Goal: Task Accomplishment & Management: Use online tool/utility

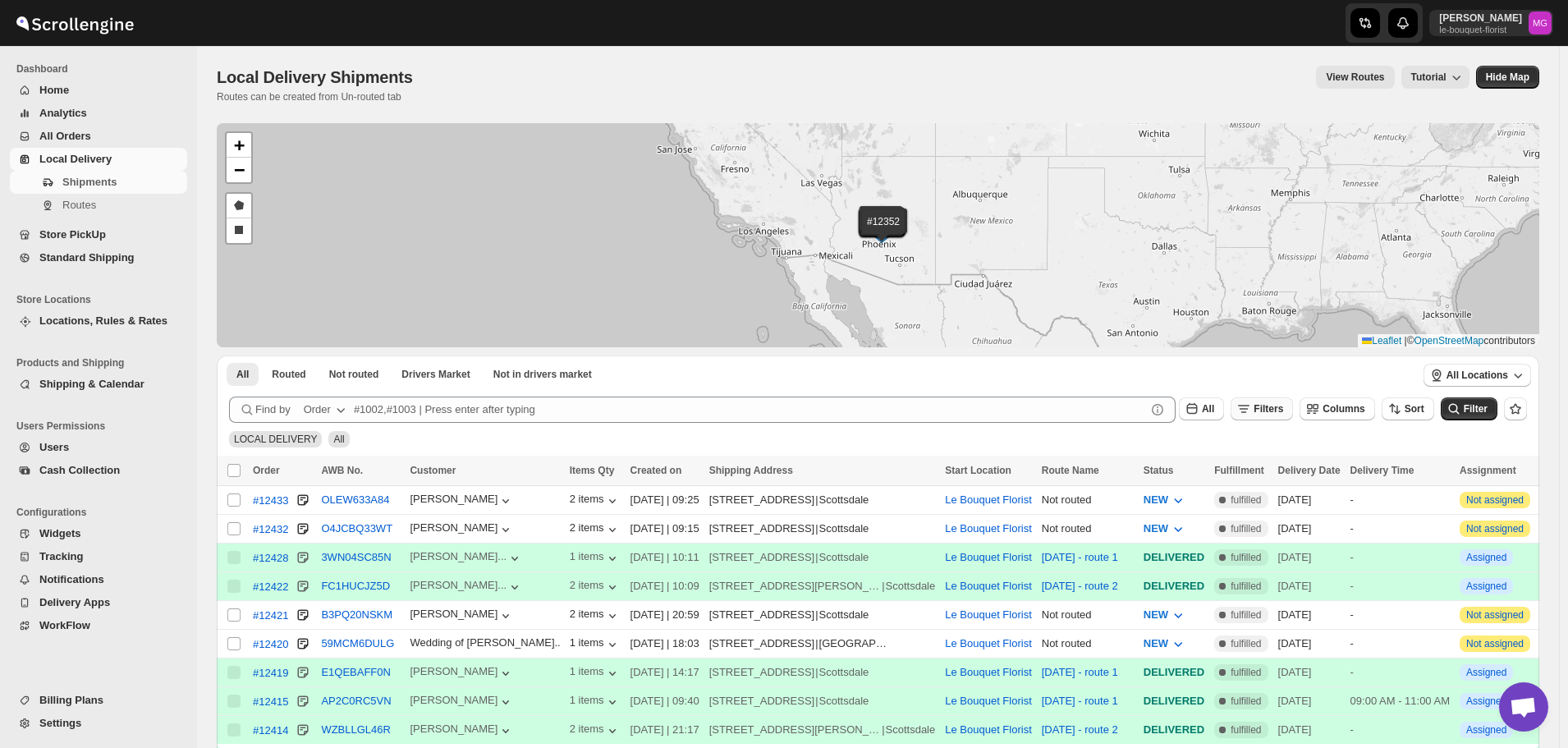
click at [1274, 418] on button "Filters" at bounding box center [1262, 408] width 62 height 23
click at [1283, 481] on button "Add Filter" at bounding box center [1278, 473] width 79 height 23
click at [1226, 472] on button "Select" at bounding box center [1187, 474] width 123 height 23
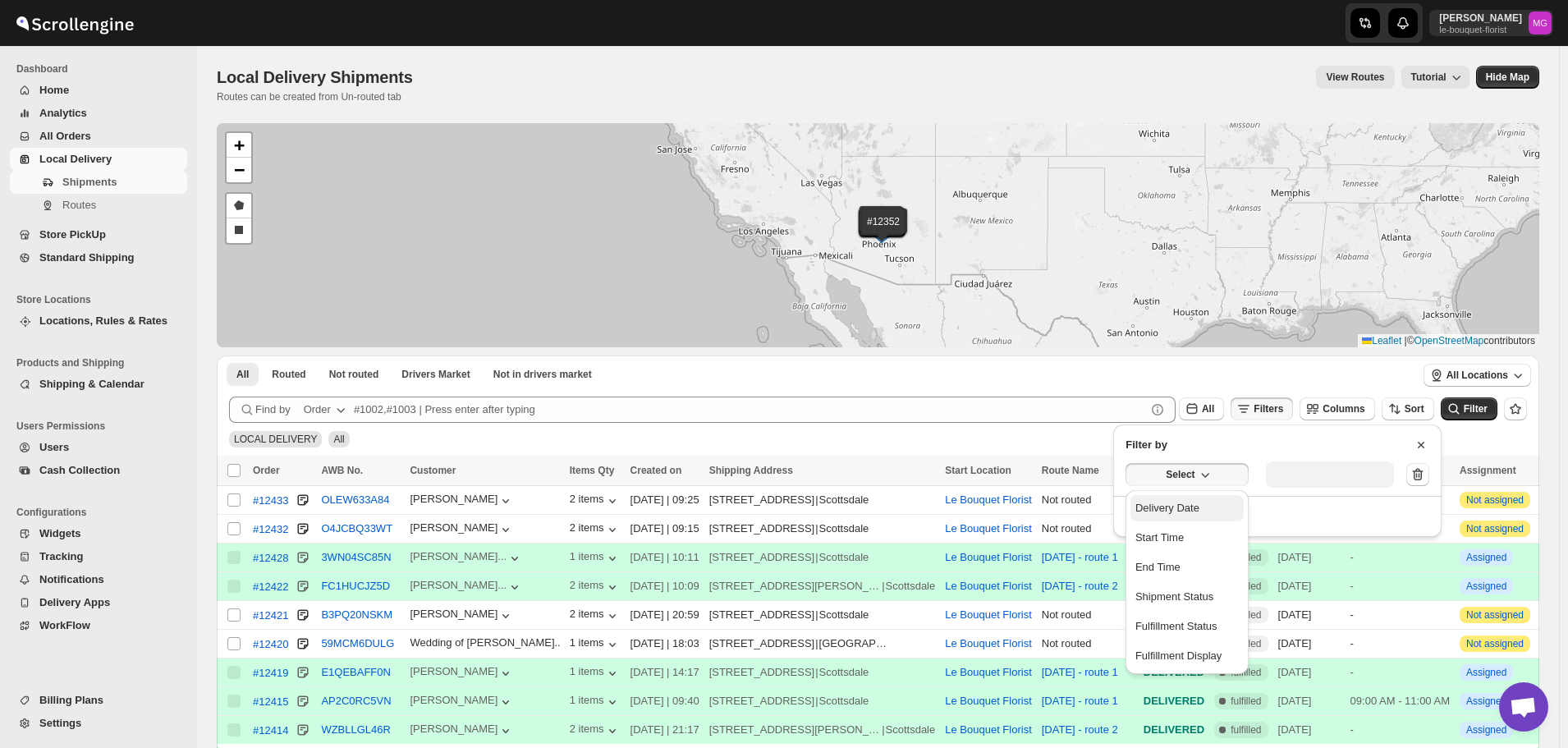
click at [1200, 514] on button "Delivery Date" at bounding box center [1187, 508] width 113 height 26
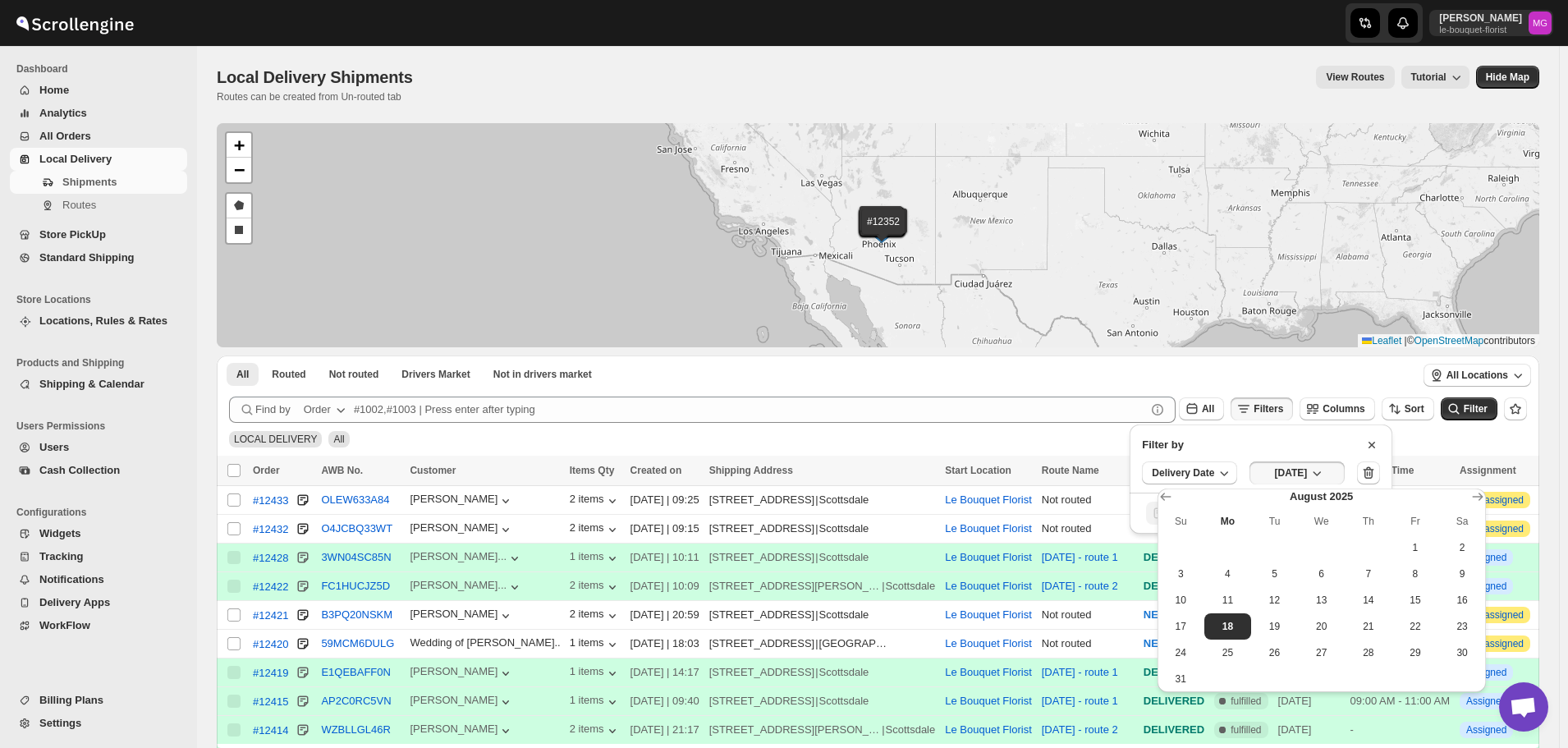
click at [1164, 629] on span "17" at bounding box center [1181, 625] width 34 height 13
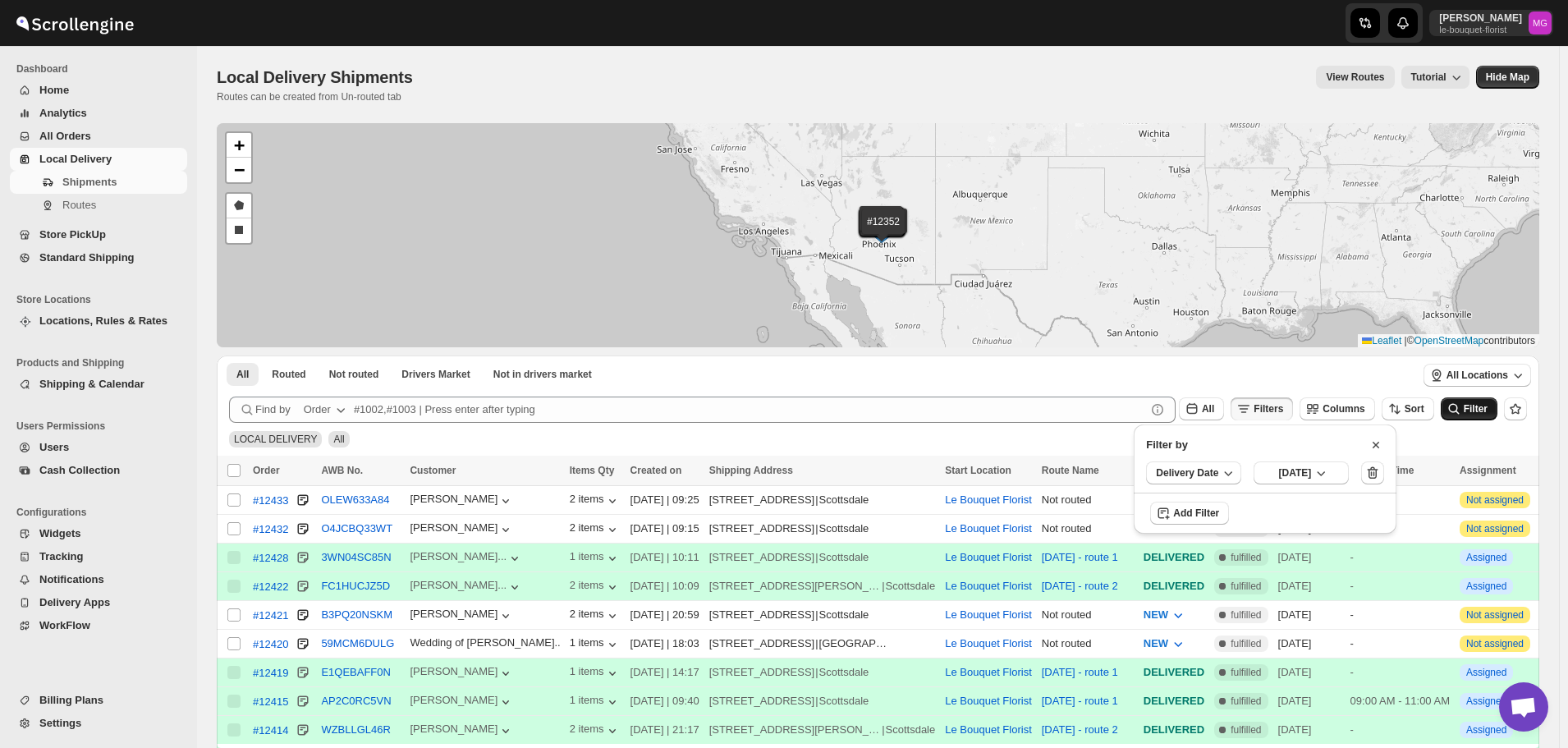
click at [1474, 411] on span "Filter" at bounding box center [1475, 409] width 24 height 12
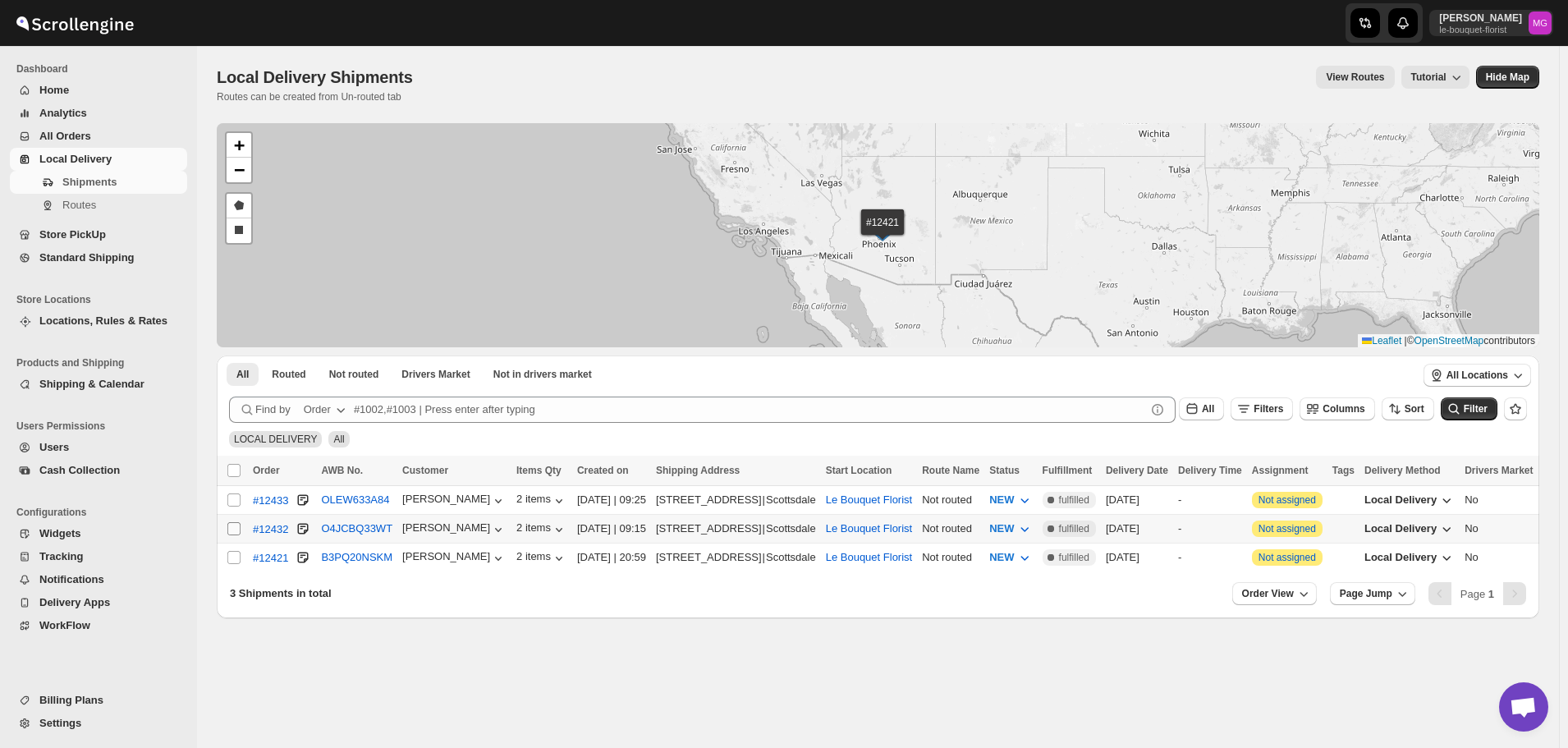
click at [235, 527] on input "Select shipment" at bounding box center [233, 528] width 13 height 13
checkbox input "true"
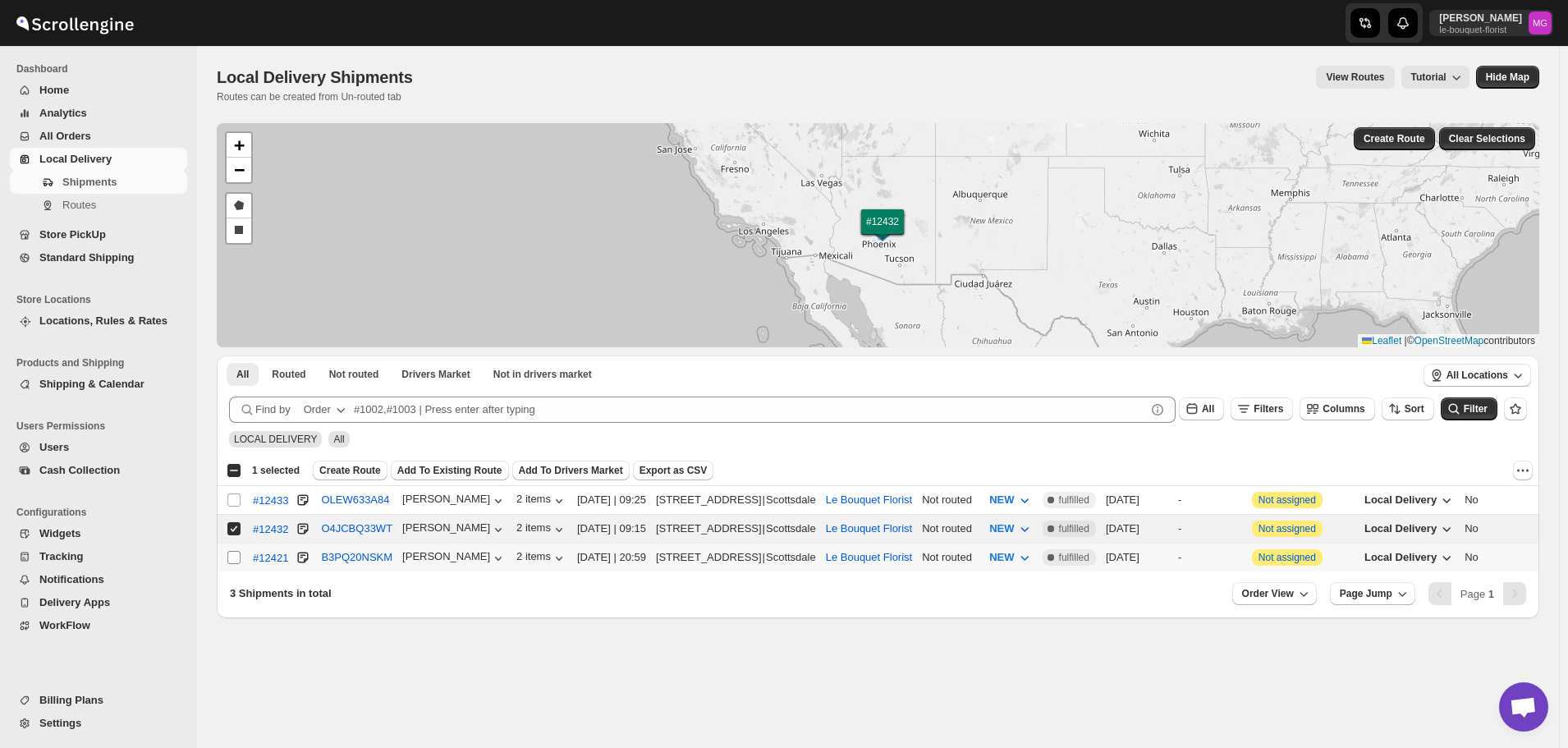
click at [234, 556] on input "Select shipment" at bounding box center [233, 557] width 13 height 13
checkbox input "true"
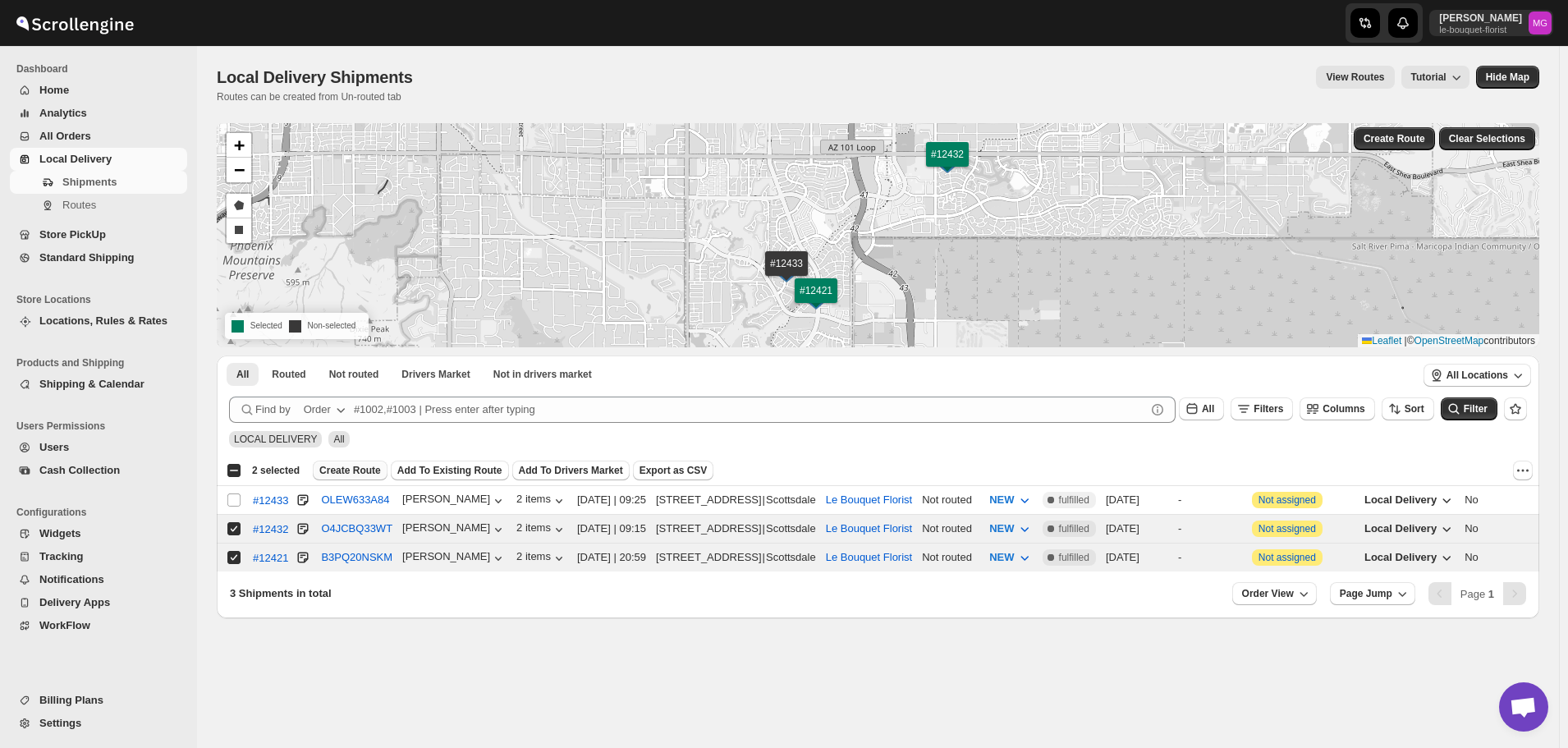
click at [369, 471] on span "Create Route" at bounding box center [350, 470] width 61 height 13
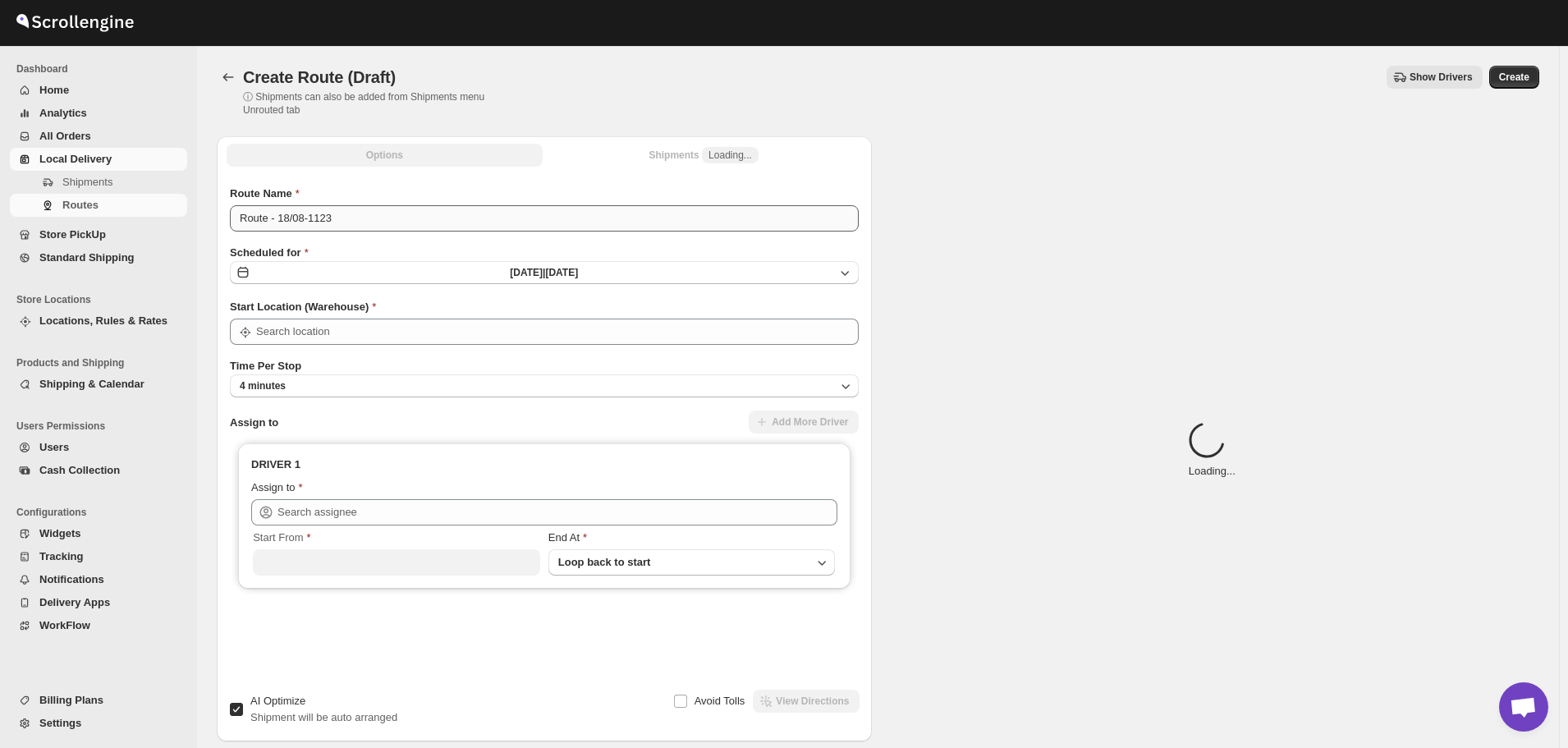
type input "Le Bouquet Florist"
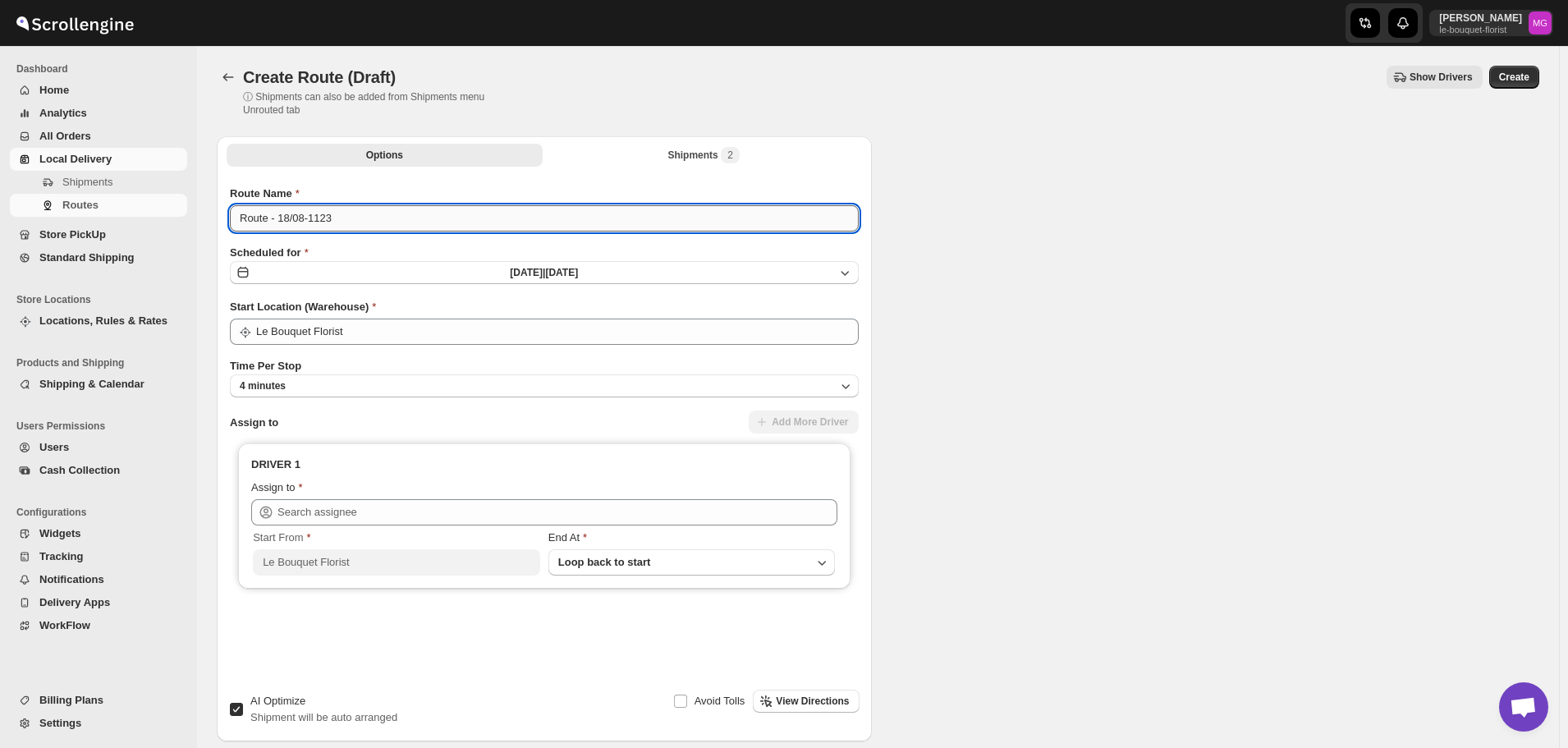
click at [387, 220] on input "Route - 18/08-1123" at bounding box center [544, 218] width 629 height 26
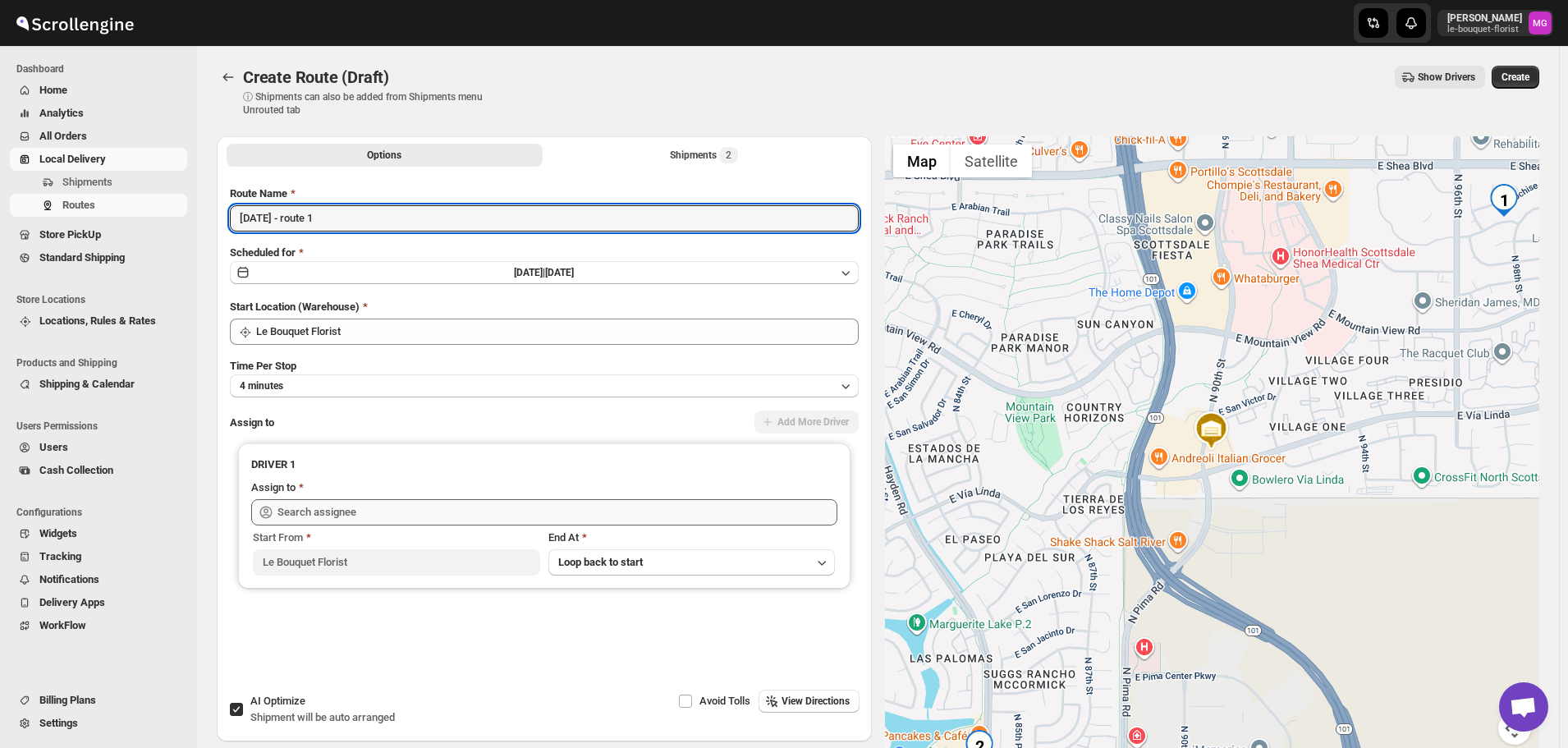
type input "[DATE] - route 1"
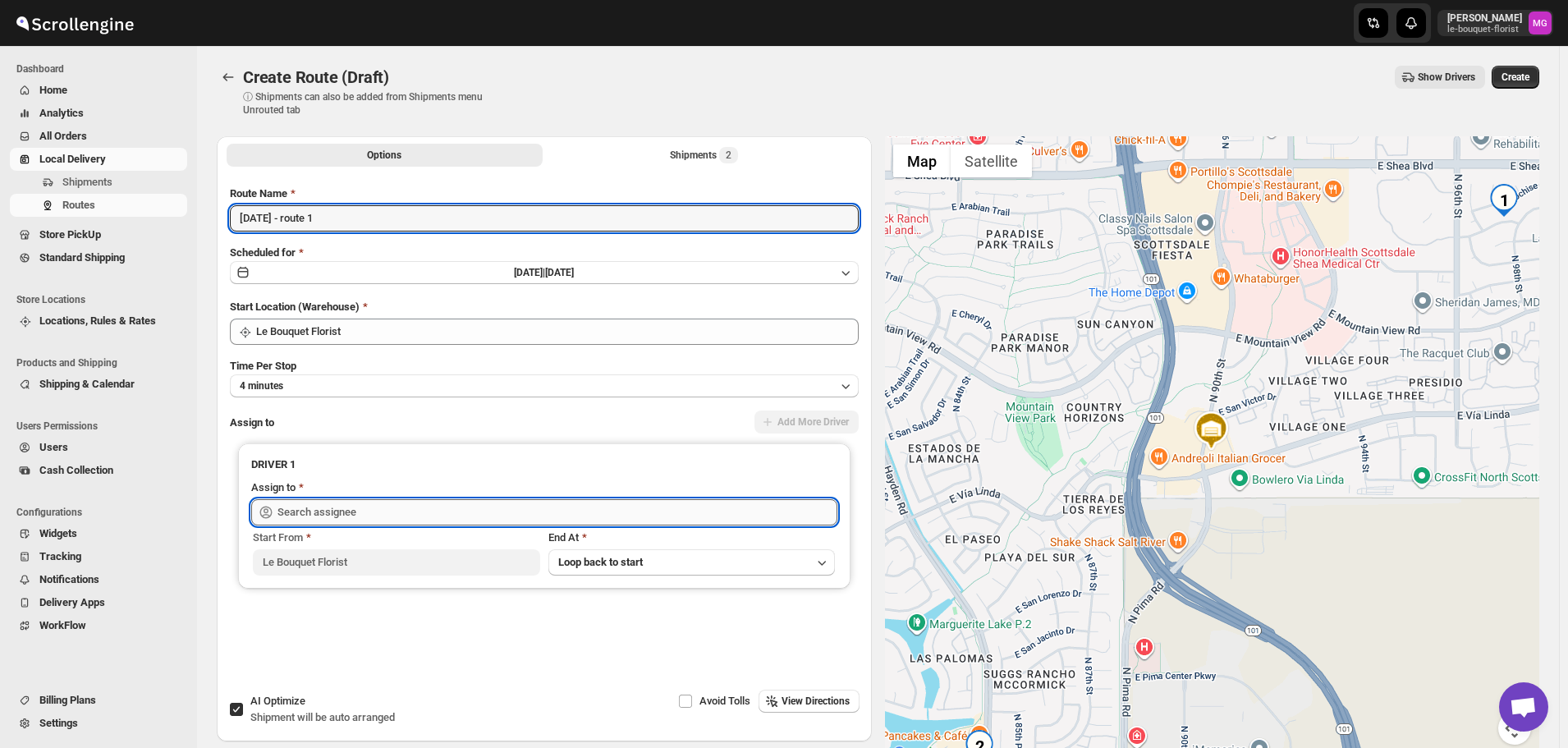
click at [322, 504] on input "text" at bounding box center [558, 511] width 560 height 26
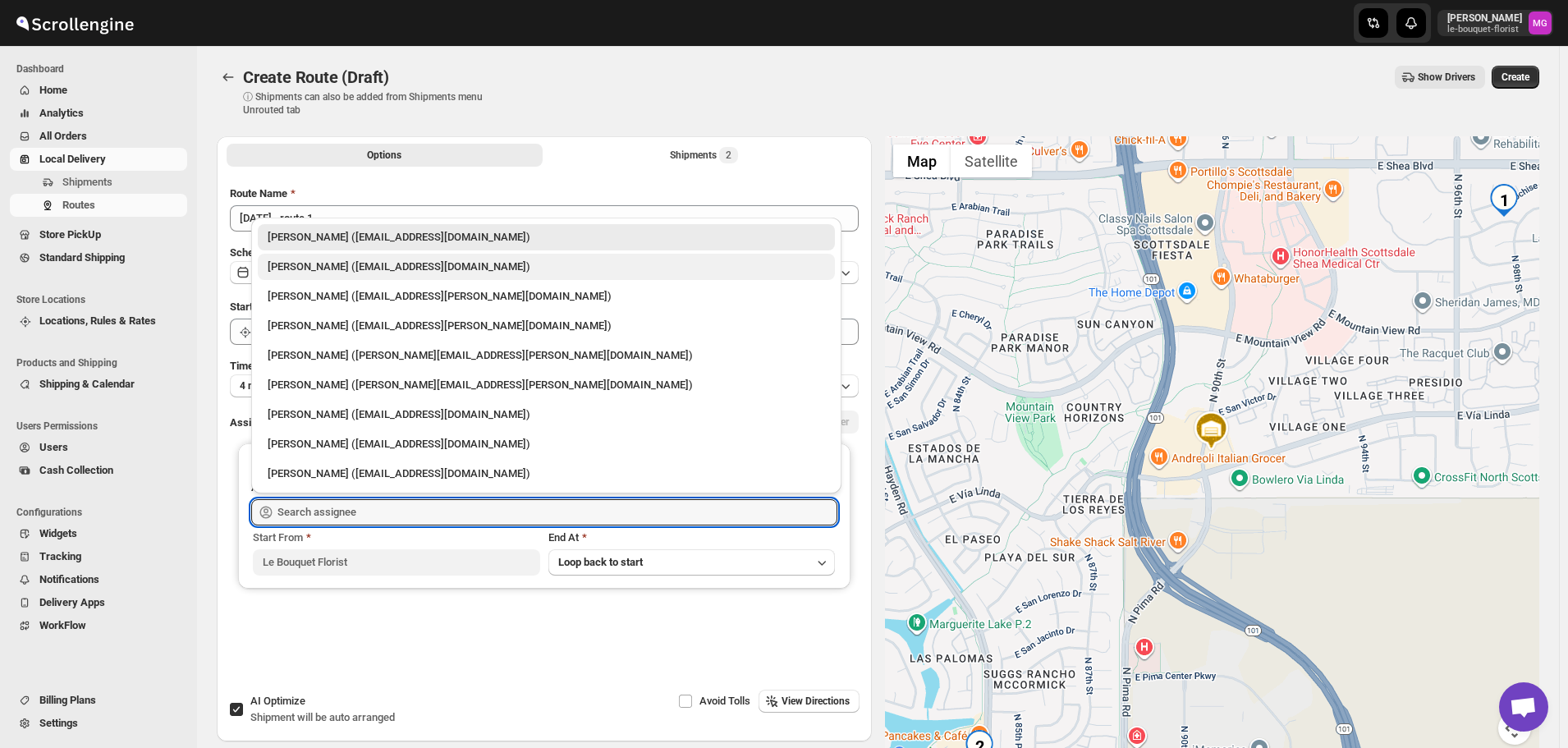
click at [365, 271] on div "Olivia Trott (oetrott@gmail.com)" at bounding box center [546, 266] width 558 height 16
type input "Olivia Trott (oetrott@gmail.com)"
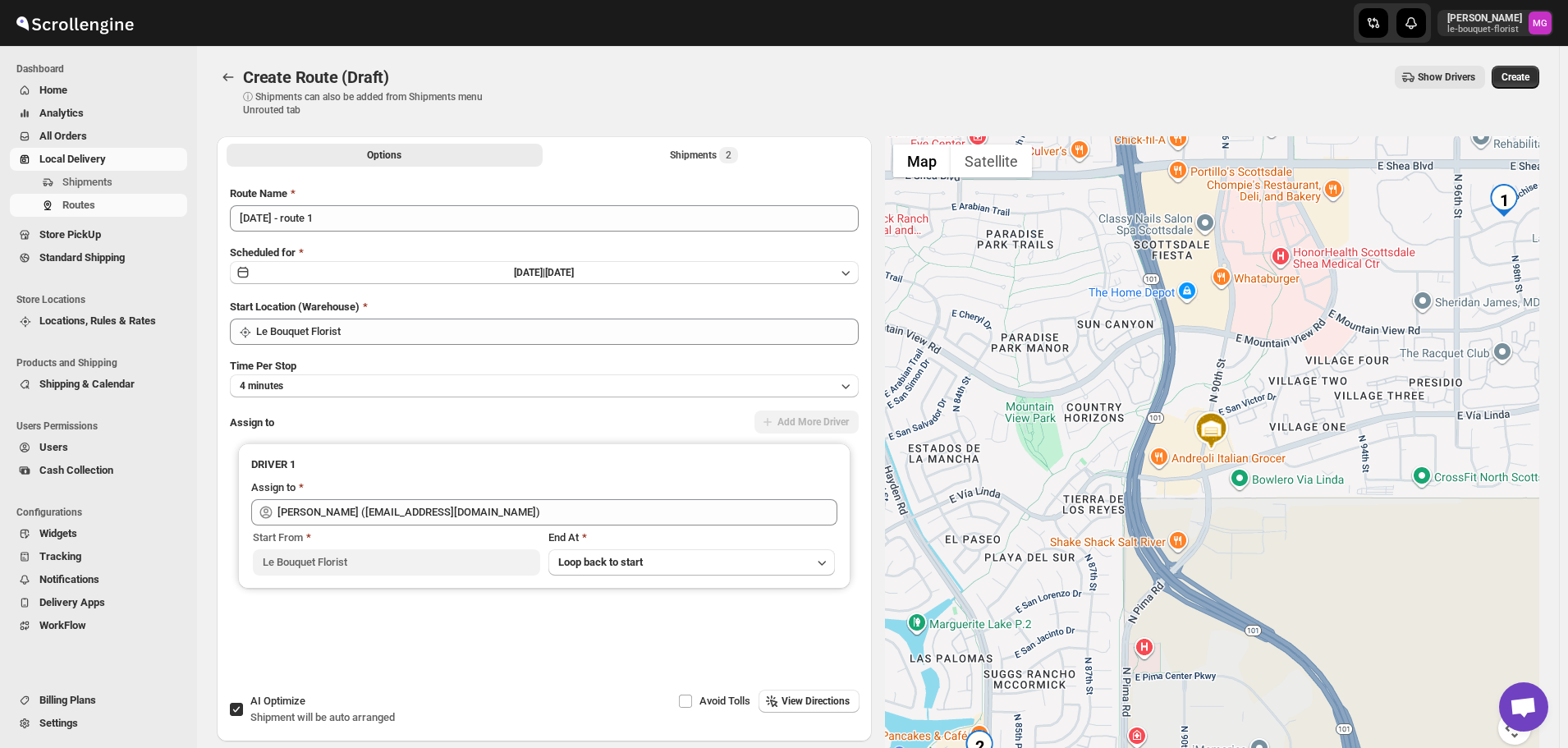
click at [249, 706] on label "AI Optimize Shipment will be auto arranged" at bounding box center [312, 709] width 166 height 39
click at [243, 706] on input "AI Optimize Shipment will be auto arranged" at bounding box center [236, 708] width 13 height 13
checkbox input "false"
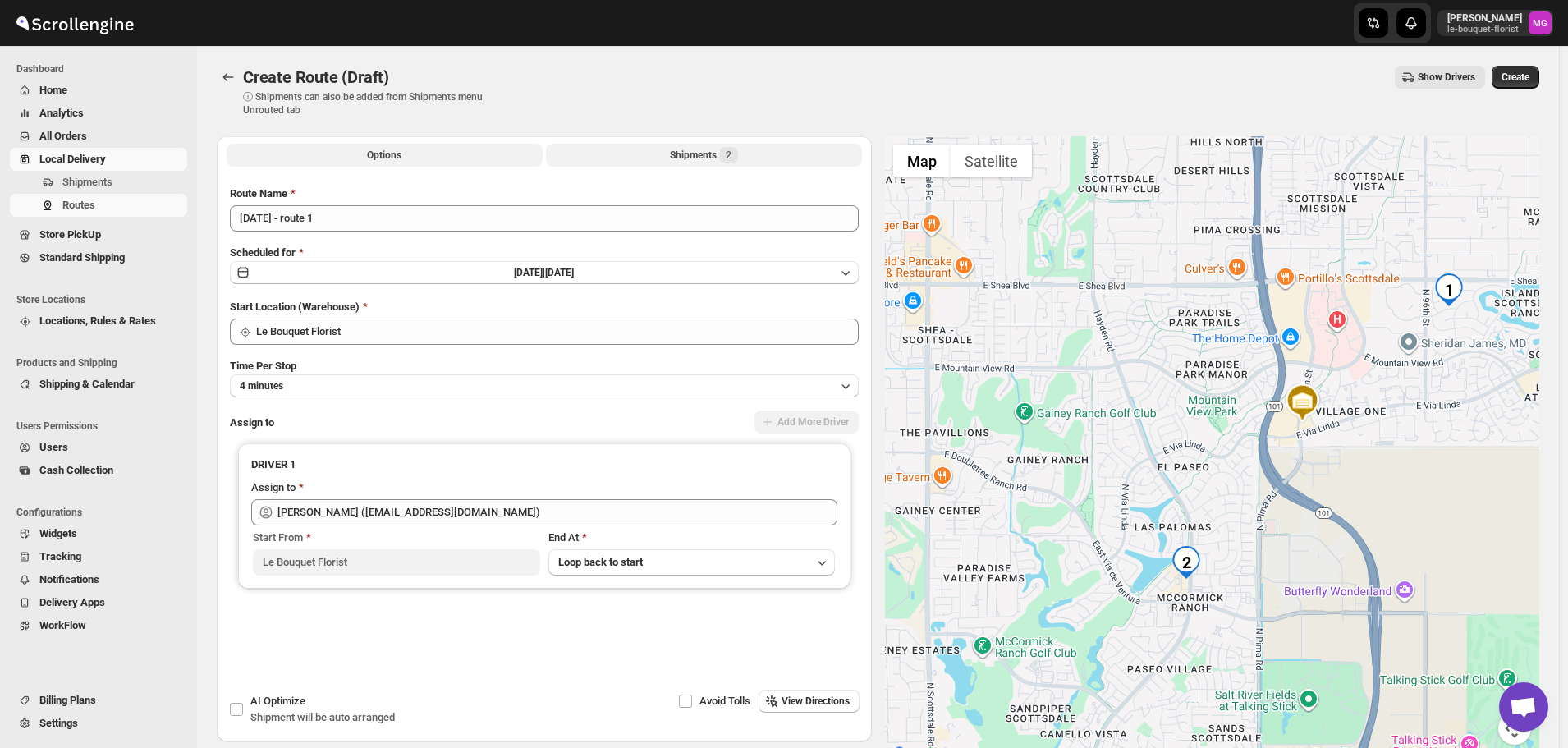
click at [627, 156] on button "Shipments 2" at bounding box center [703, 155] width 316 height 23
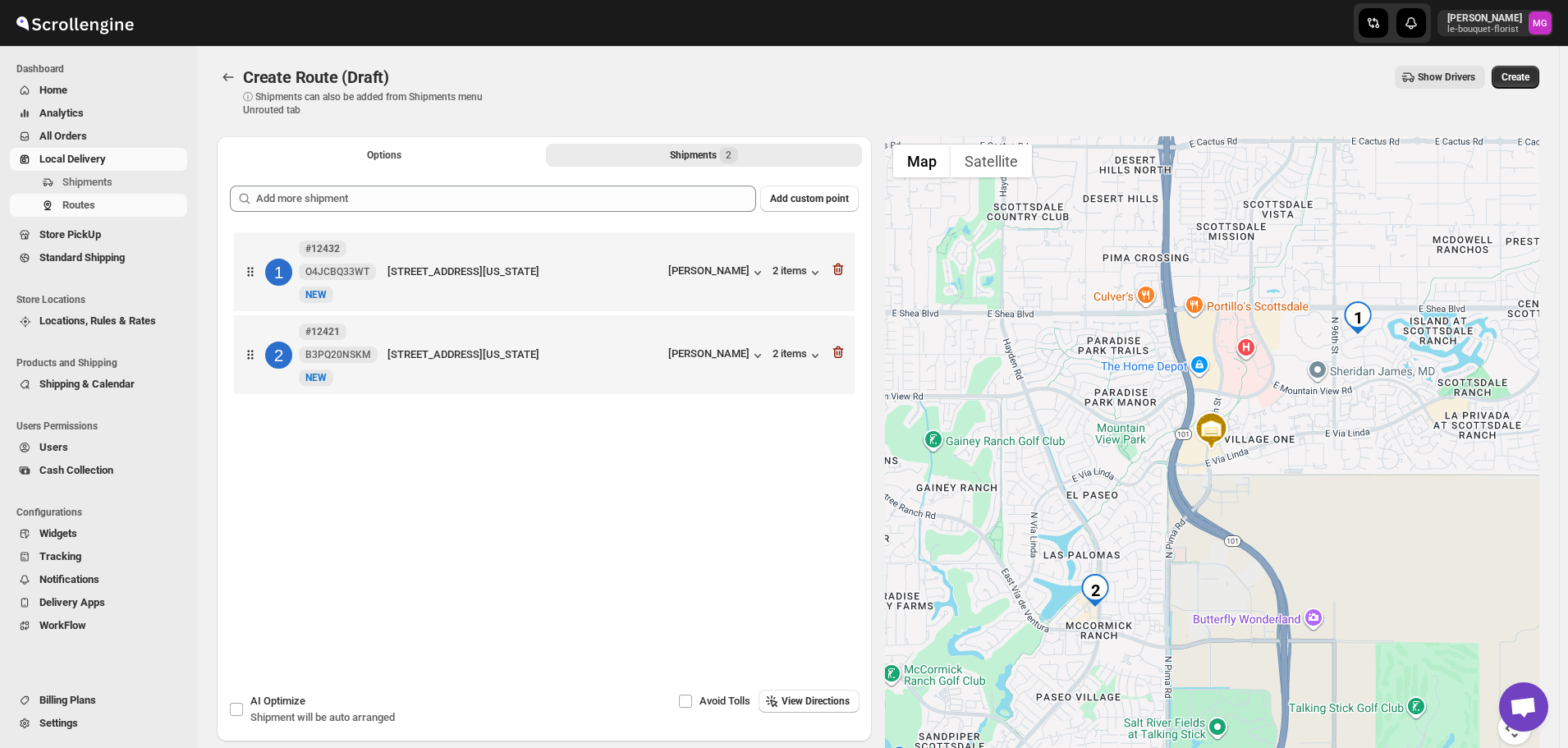
click at [1512, 78] on span "Create" at bounding box center [1515, 77] width 28 height 13
